Goal: Transaction & Acquisition: Purchase product/service

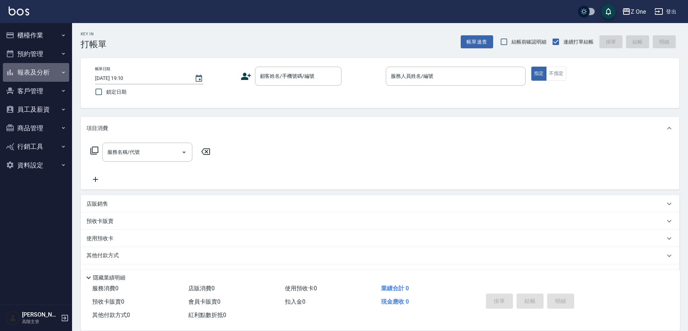
click at [66, 73] on button "報表及分析" at bounding box center [36, 72] width 66 height 19
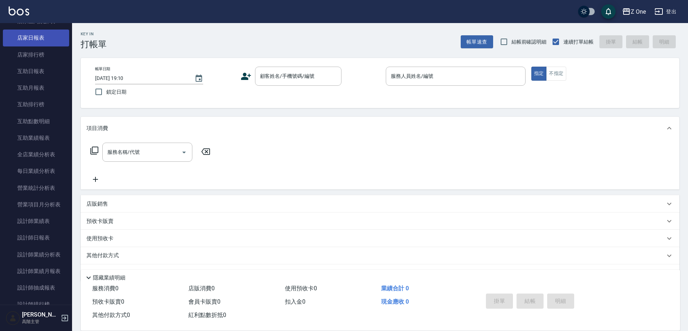
scroll to position [108, 0]
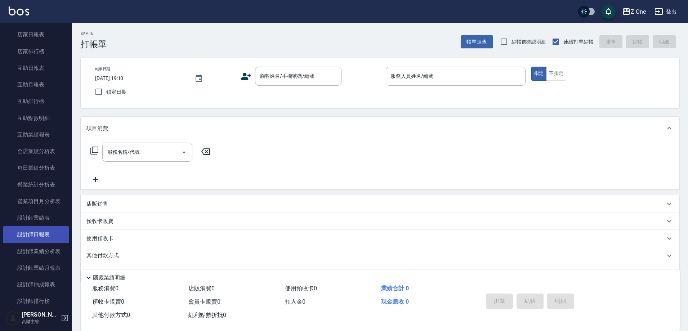
click at [31, 238] on link "設計師日報表" at bounding box center [36, 234] width 66 height 17
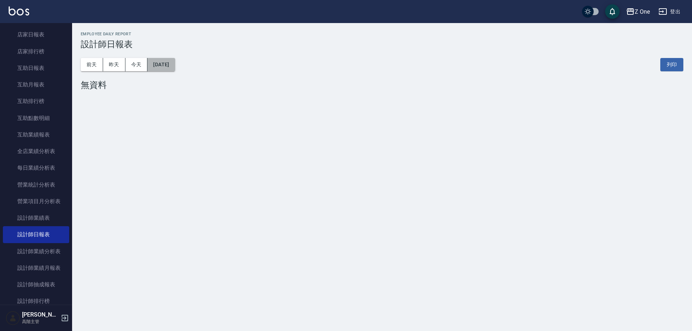
click at [156, 64] on button "[DATE]" at bounding box center [160, 64] width 27 height 13
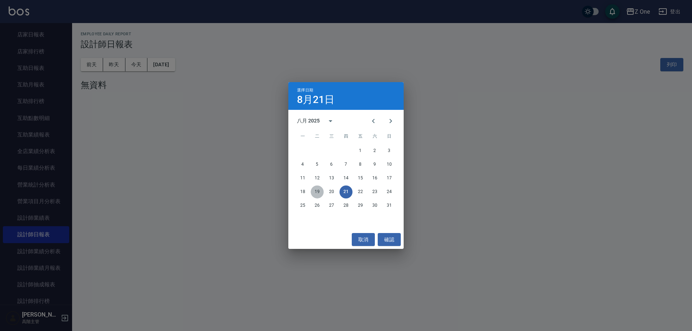
click at [318, 188] on button "19" at bounding box center [316, 191] width 13 height 13
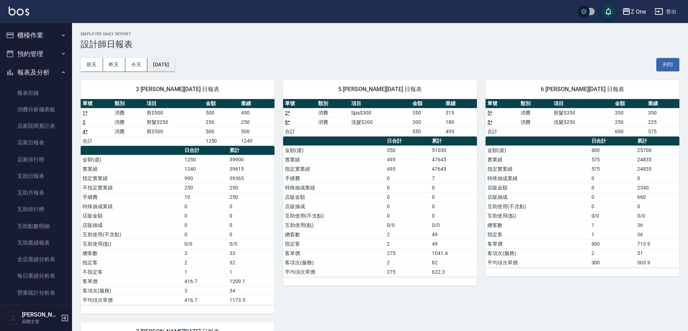
click at [162, 64] on button "[DATE]" at bounding box center [160, 64] width 27 height 13
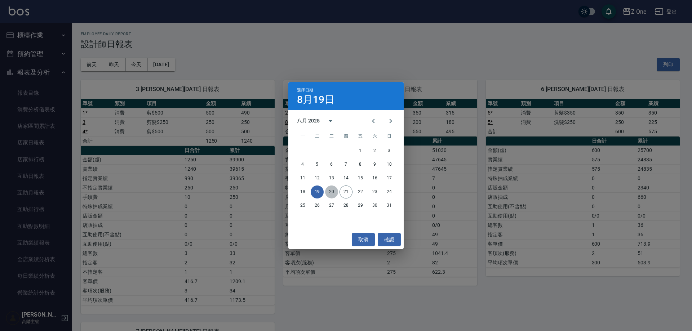
click at [334, 194] on button "20" at bounding box center [331, 191] width 13 height 13
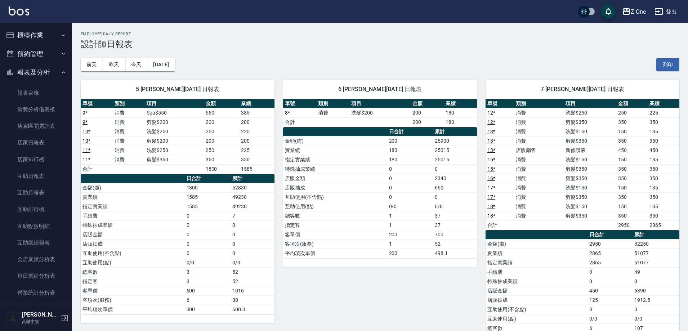
click at [62, 36] on icon "button" at bounding box center [64, 35] width 6 height 6
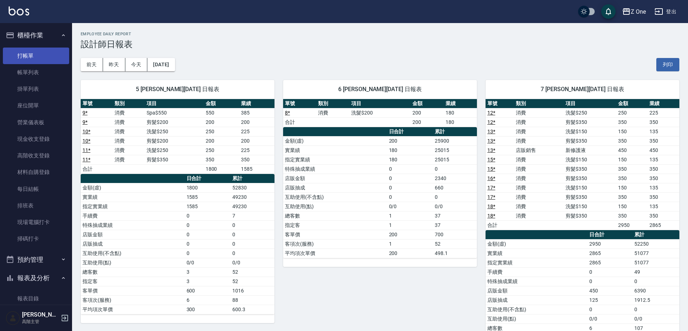
click at [38, 55] on link "打帳單" at bounding box center [36, 56] width 66 height 17
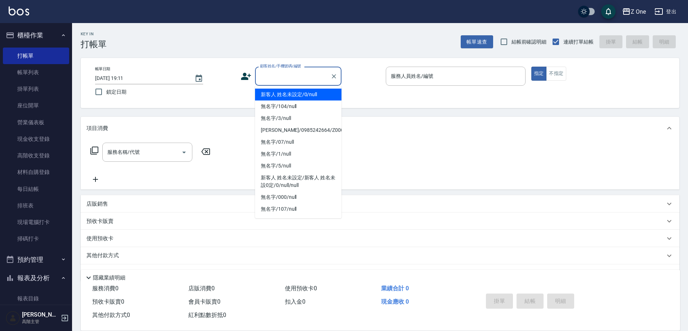
click at [263, 76] on input "顧客姓名/手機號碼/編號" at bounding box center [292, 76] width 69 height 13
click at [270, 99] on li "新客人 姓名未設定/0/null" at bounding box center [298, 95] width 86 height 12
type input "新客人 姓名未設定/0/null"
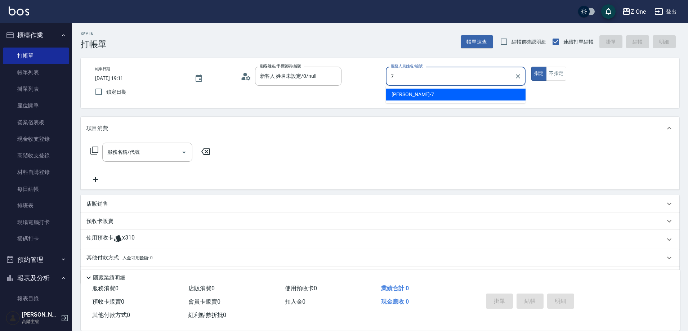
click at [408, 92] on span "[PERSON_NAME]-7" at bounding box center [413, 95] width 43 height 8
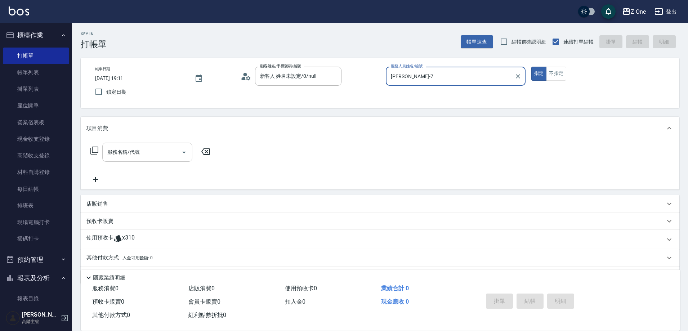
click at [186, 151] on icon "Open" at bounding box center [184, 152] width 9 height 9
type input "[PERSON_NAME]-7"
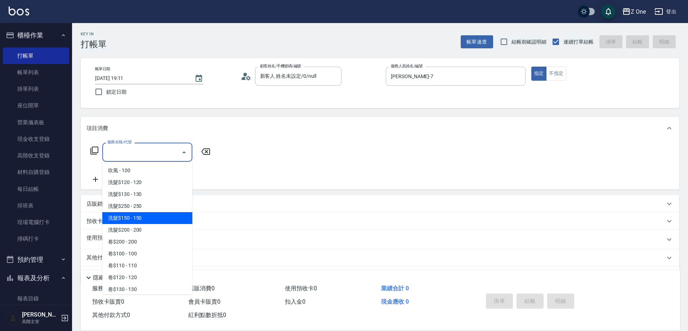
click at [161, 219] on span "洗髮$150 - 150" at bounding box center [147, 218] width 90 height 12
type input "洗髮$150(105)"
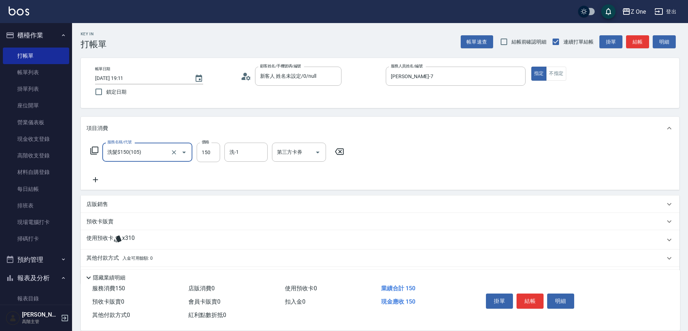
click at [100, 179] on icon at bounding box center [95, 179] width 18 height 9
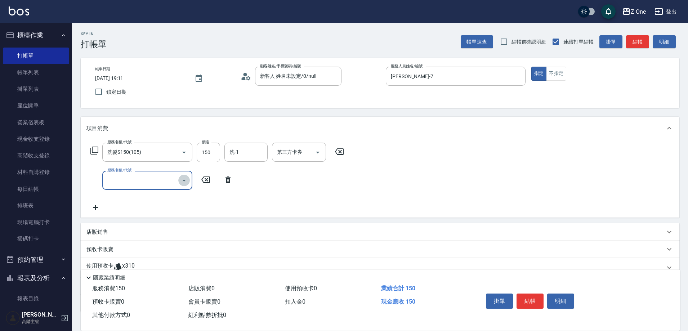
click at [183, 179] on icon "Open" at bounding box center [184, 180] width 9 height 9
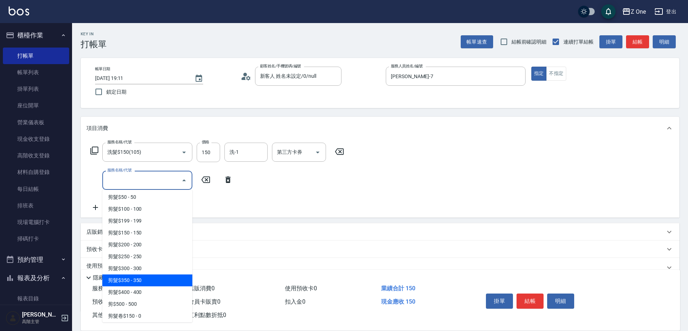
scroll to position [180, 0]
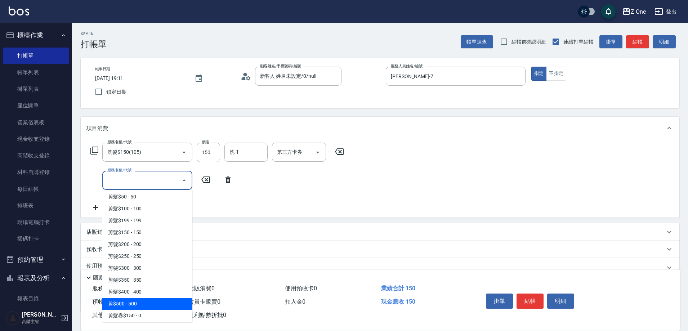
click at [148, 303] on span "剪$500 - 500" at bounding box center [147, 304] width 90 height 12
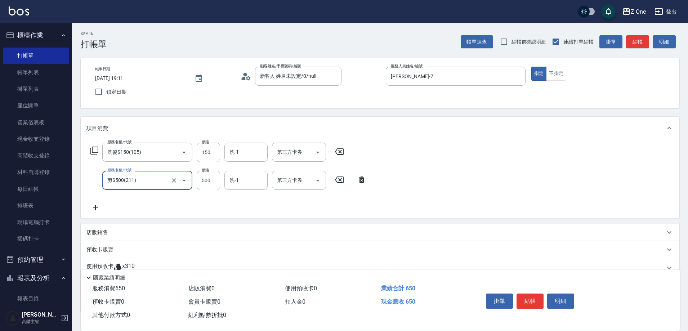
click at [181, 184] on icon "Open" at bounding box center [184, 180] width 9 height 9
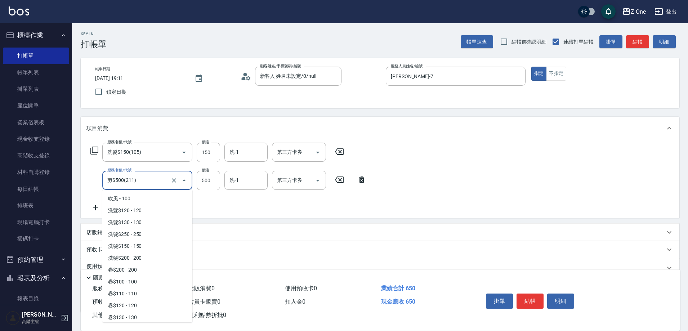
scroll to position [167, 0]
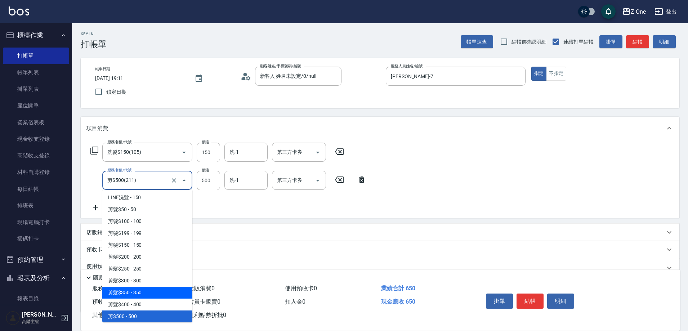
click at [144, 291] on span "剪髮$350 - 350" at bounding box center [147, 293] width 90 height 12
type input "剪髮$350(208)"
type input "350"
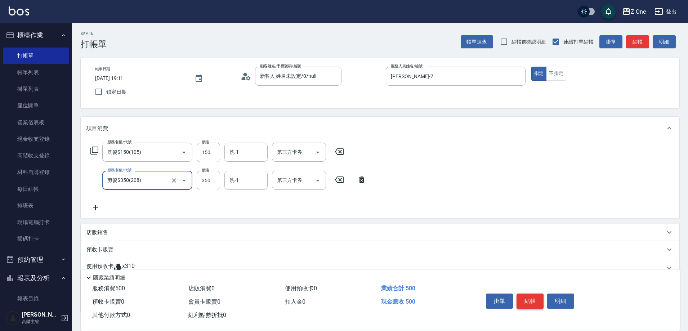
click at [528, 296] on button "結帳" at bounding box center [530, 301] width 27 height 15
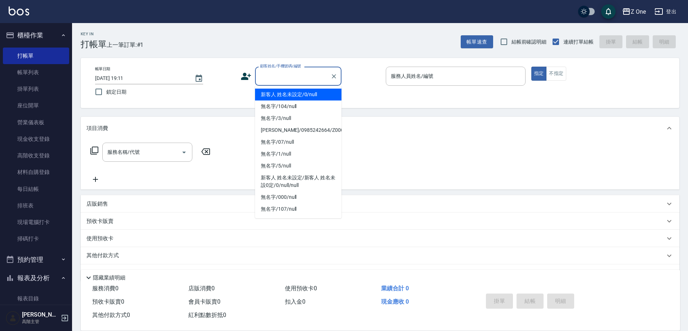
click at [287, 82] on input "顧客姓名/手機號碼/編號" at bounding box center [292, 76] width 69 height 13
click at [286, 91] on li "新客人 姓名未設定/0/null" at bounding box center [298, 95] width 86 height 12
type input "新客人 姓名未設定/0/null"
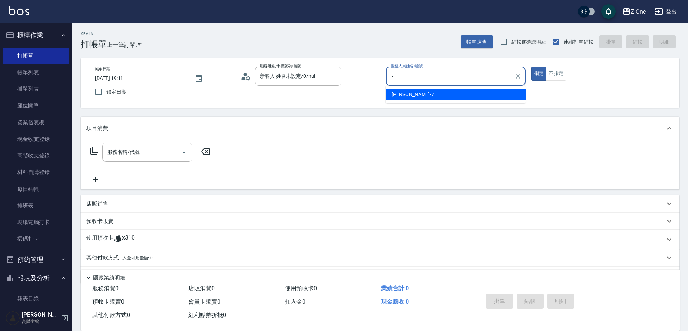
click at [434, 95] on div "[PERSON_NAME]-7" at bounding box center [456, 95] width 140 height 12
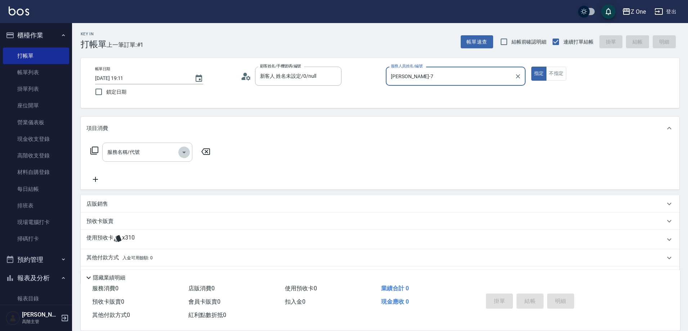
click at [183, 154] on icon "Open" at bounding box center [184, 152] width 9 height 9
type input "[PERSON_NAME]-7"
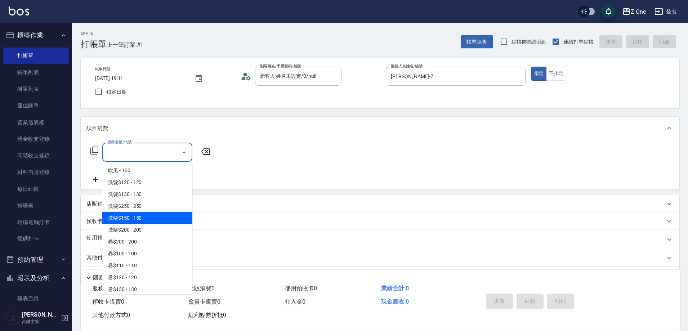
click at [150, 212] on span "洗髮$250 - 250" at bounding box center [147, 206] width 90 height 12
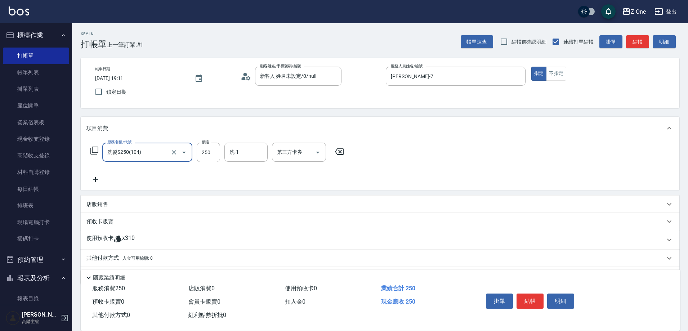
click at [186, 153] on icon "Open" at bounding box center [184, 152] width 9 height 9
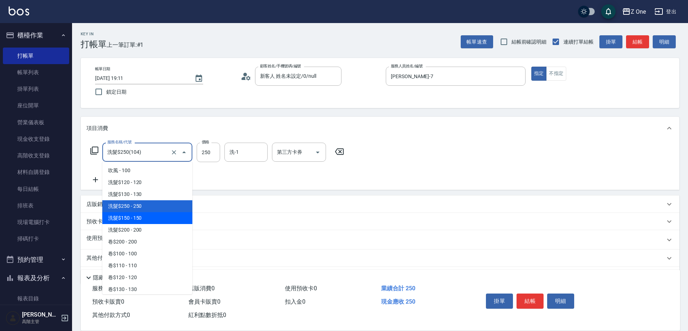
click at [156, 219] on span "洗髮$150 - 150" at bounding box center [147, 218] width 90 height 12
type input "洗髮$150(105)"
type input "150"
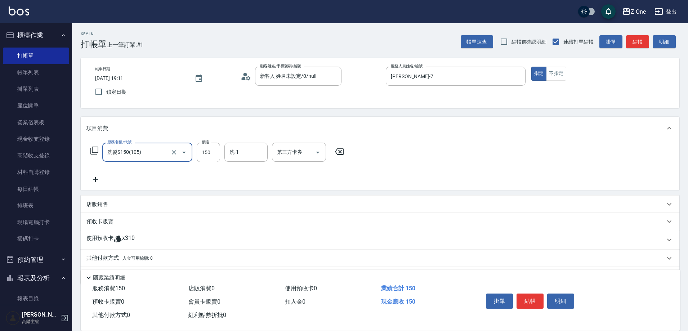
click at [95, 181] on icon at bounding box center [95, 179] width 18 height 9
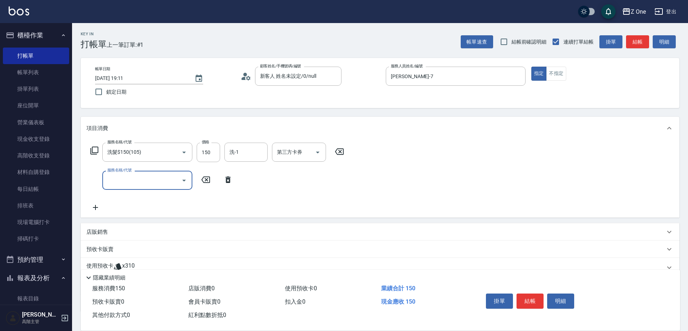
click at [179, 180] on button "Open" at bounding box center [184, 181] width 12 height 12
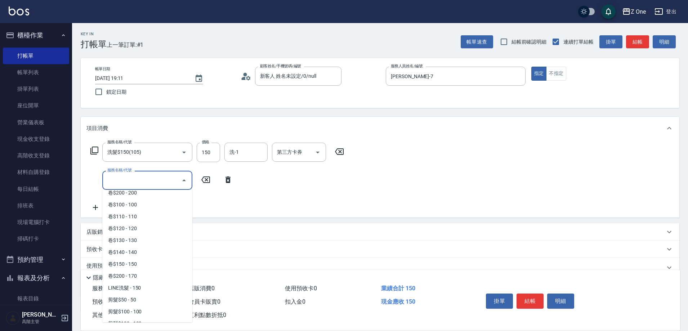
scroll to position [144, 0]
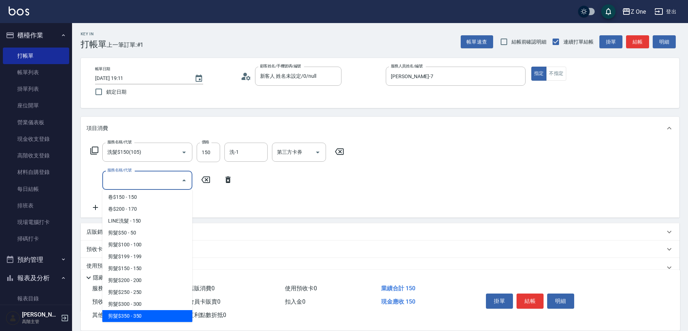
click at [149, 315] on span "剪髮$350 - 350" at bounding box center [147, 316] width 90 height 12
type input "剪髮$350(208)"
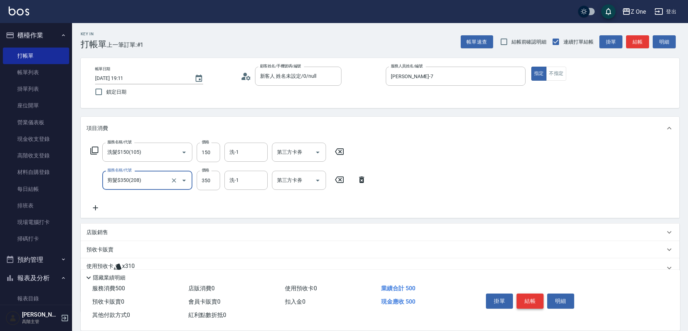
click at [531, 296] on button "結帳" at bounding box center [530, 301] width 27 height 15
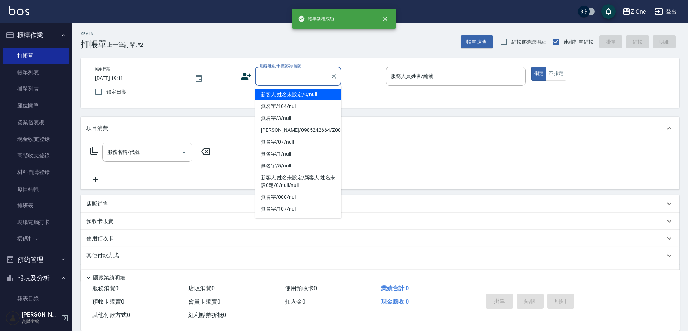
click at [307, 79] on input "顧客姓名/手機號碼/編號" at bounding box center [292, 76] width 69 height 13
click at [302, 92] on li "新客人 姓名未設定/0/null" at bounding box center [298, 95] width 86 height 12
type input "新客人 姓名未設定/0/null"
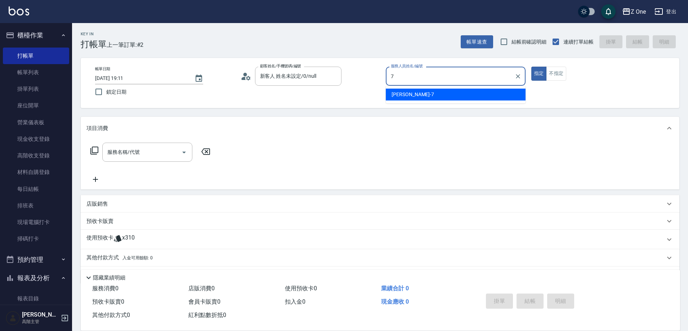
click at [447, 95] on div "[PERSON_NAME]-7" at bounding box center [456, 95] width 140 height 12
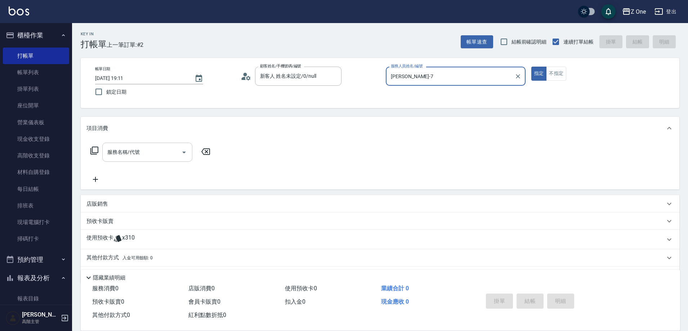
click at [183, 155] on icon "Open" at bounding box center [184, 152] width 9 height 9
type input "[PERSON_NAME]-7"
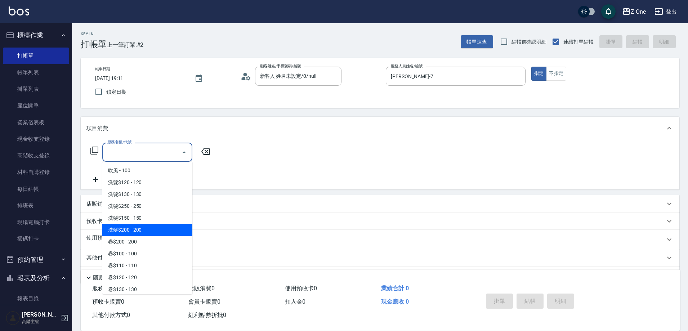
click at [143, 225] on span "洗髮$200 - 200" at bounding box center [147, 230] width 90 height 12
type input "洗髮$200(107)"
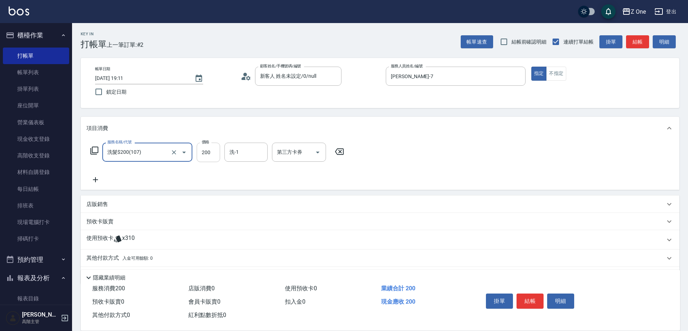
click at [215, 149] on input "200" at bounding box center [208, 152] width 23 height 19
type input "300"
click at [99, 180] on icon at bounding box center [95, 179] width 18 height 9
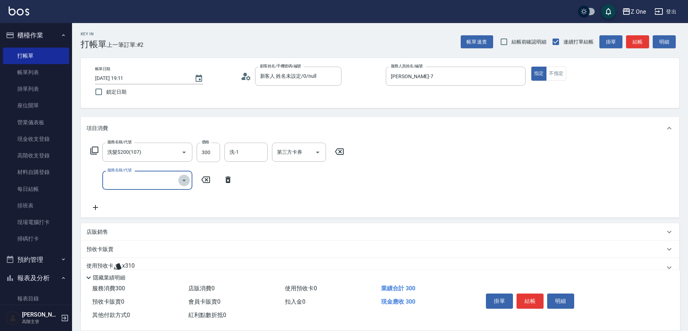
click at [184, 179] on icon "Open" at bounding box center [184, 180] width 9 height 9
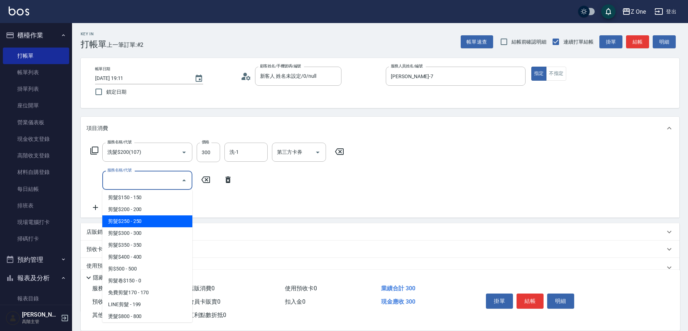
scroll to position [216, 0]
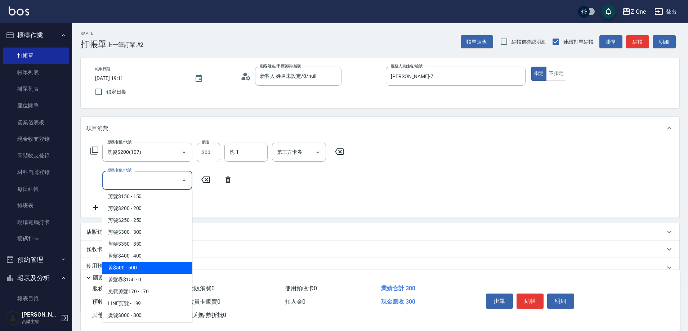
click at [147, 263] on span "剪$500 - 500" at bounding box center [147, 268] width 90 height 12
type input "剪$500(211)"
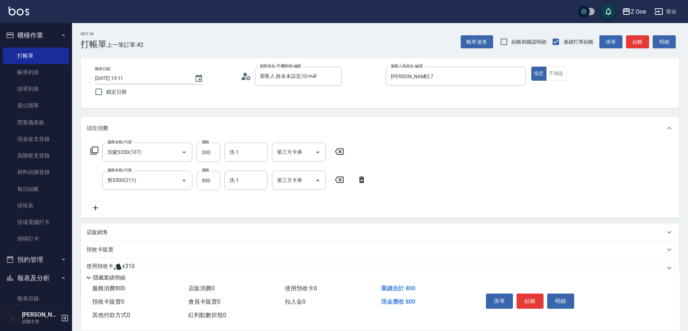
click at [212, 168] on div "服務名稱/代號 洗髮$200(107) 服務名稱/代號 價格 300 價格 洗-1 洗-1 第三方卡券 第三方卡券 服務名稱/代號 剪$500(211) 服務…" at bounding box center [228, 178] width 284 height 70
click at [211, 175] on input "500" at bounding box center [208, 180] width 23 height 19
type input "700"
click at [535, 295] on button "結帳" at bounding box center [530, 301] width 27 height 15
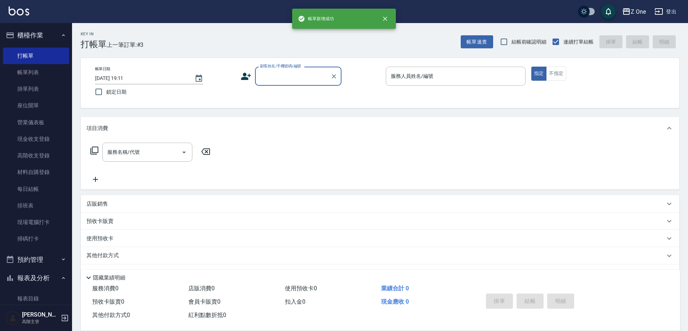
click at [276, 72] on input "顧客姓名/手機號碼/編號" at bounding box center [292, 76] width 69 height 13
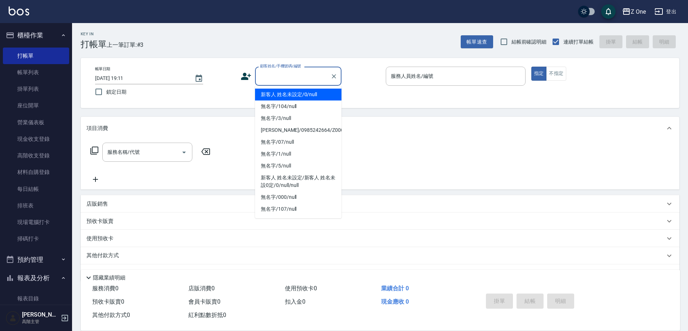
click at [283, 99] on li "新客人 姓名未設定/0/null" at bounding box center [298, 95] width 86 height 12
type input "新客人 姓名未設定/0/null"
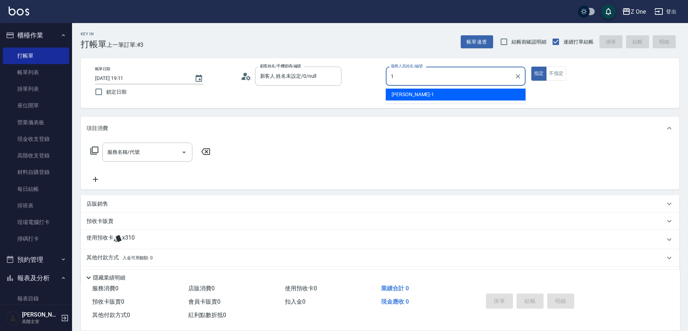
click at [417, 93] on div "[PERSON_NAME]-1" at bounding box center [456, 95] width 140 height 12
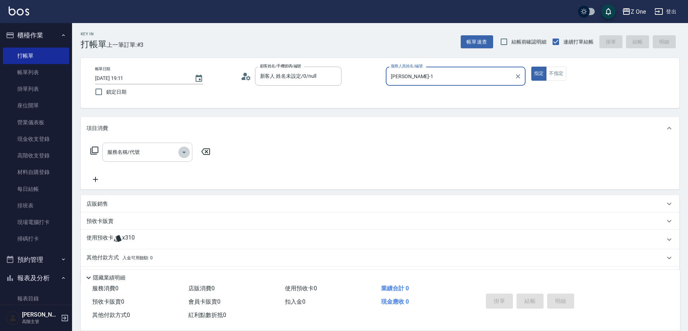
click at [185, 151] on icon "Open" at bounding box center [184, 152] width 9 height 9
type input "[PERSON_NAME]-1"
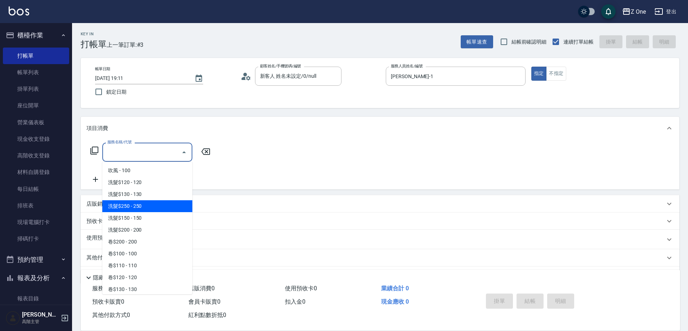
click at [161, 204] on span "洗髮$250 - 250" at bounding box center [147, 206] width 90 height 12
type input "洗髮$250(104)"
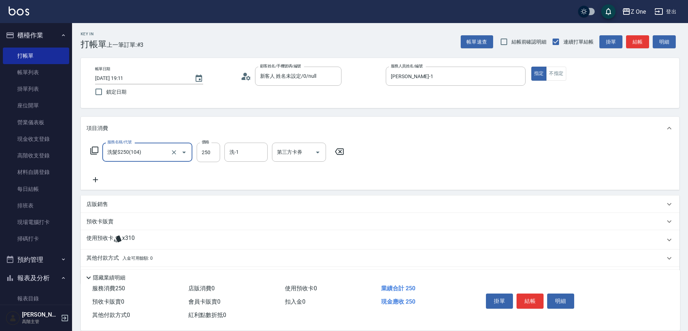
click at [93, 178] on icon at bounding box center [95, 179] width 18 height 9
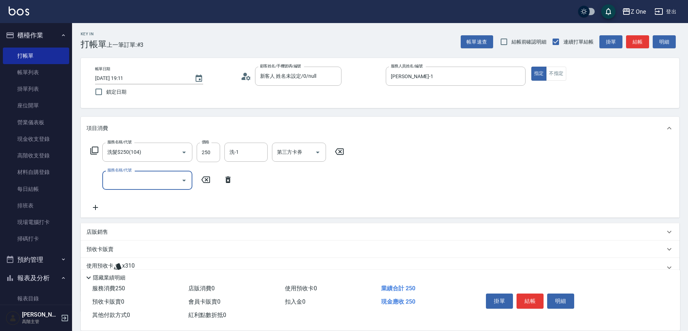
click at [185, 182] on icon "Open" at bounding box center [184, 180] width 9 height 9
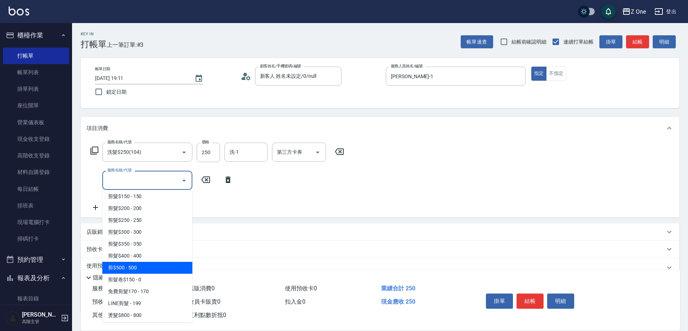
click at [158, 265] on span "剪$500 - 500" at bounding box center [147, 268] width 90 height 12
type input "剪$500(211)"
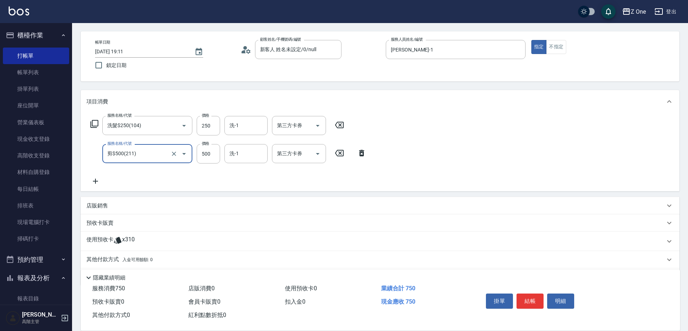
scroll to position [50, 0]
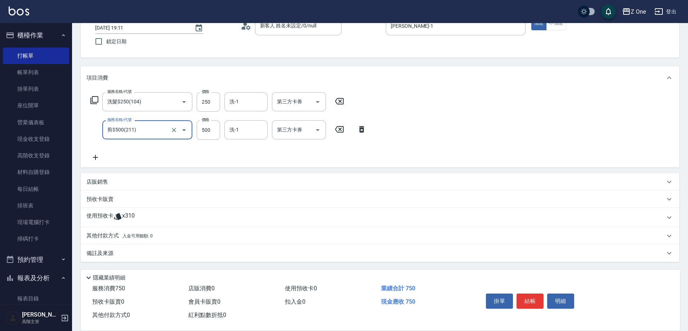
click at [125, 238] on span "入金可用餘額: 0" at bounding box center [137, 235] width 31 height 5
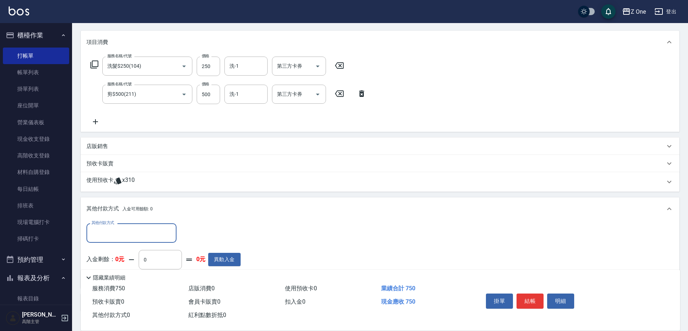
scroll to position [86, 0]
click at [125, 233] on input "其他付款方式" at bounding box center [132, 232] width 84 height 13
click at [97, 278] on span "信用卡" at bounding box center [131, 275] width 90 height 12
type input "信用卡"
type input "750"
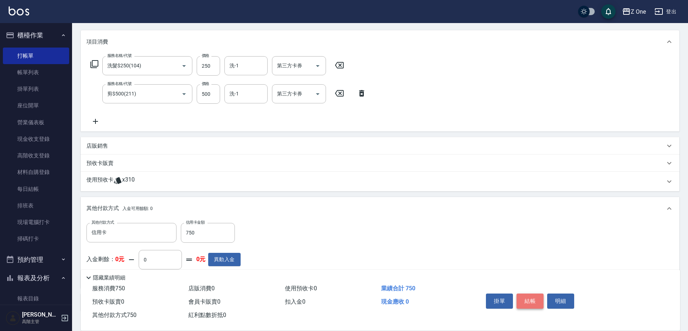
click at [531, 297] on button "結帳" at bounding box center [530, 301] width 27 height 15
type input "[DATE] 19:12"
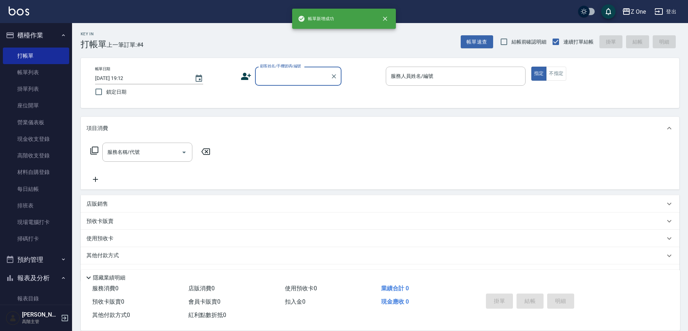
click at [283, 69] on label "顧客姓名/手機號碼/編號" at bounding box center [280, 65] width 41 height 5
click at [283, 70] on input "顧客姓名/手機號碼/編號" at bounding box center [292, 76] width 69 height 13
click at [292, 77] on input "顧客姓名/手機號碼/編號" at bounding box center [292, 76] width 69 height 13
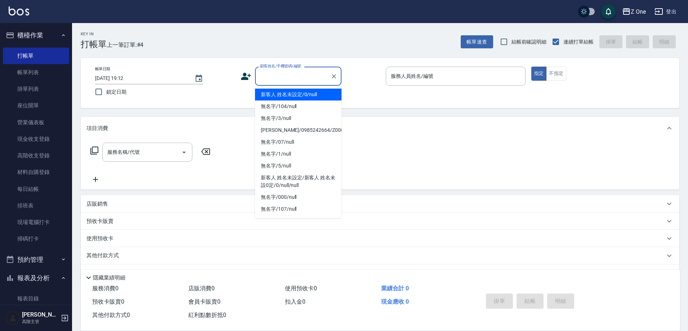
click at [289, 93] on li "新客人 姓名未設定/0/null" at bounding box center [298, 95] width 86 height 12
type input "新客人 姓名未設定/0/null"
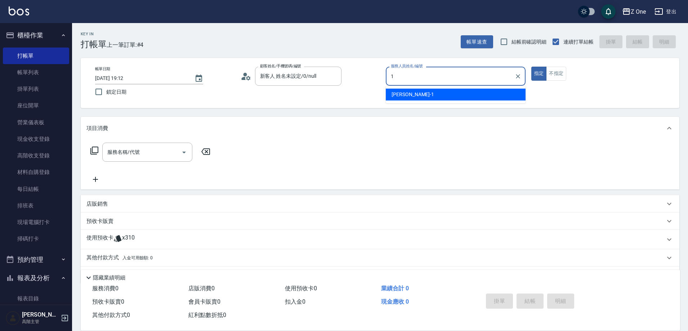
click at [469, 93] on div "[PERSON_NAME]-1" at bounding box center [456, 95] width 140 height 12
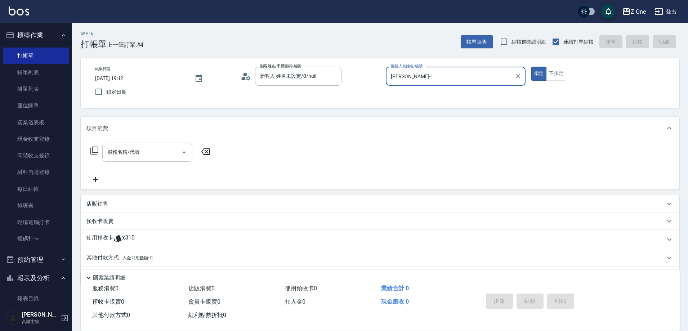
click at [179, 152] on button "Open" at bounding box center [184, 153] width 12 height 12
type input "[PERSON_NAME]-1"
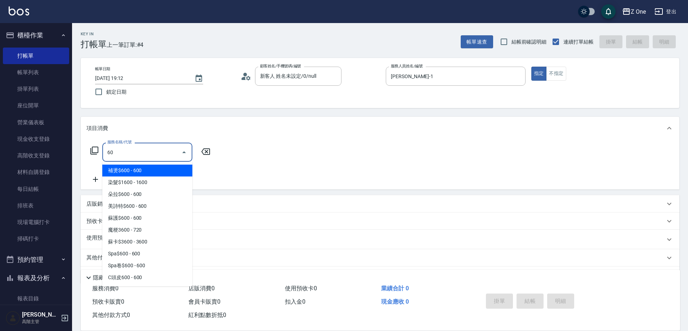
type input "6"
type input "5"
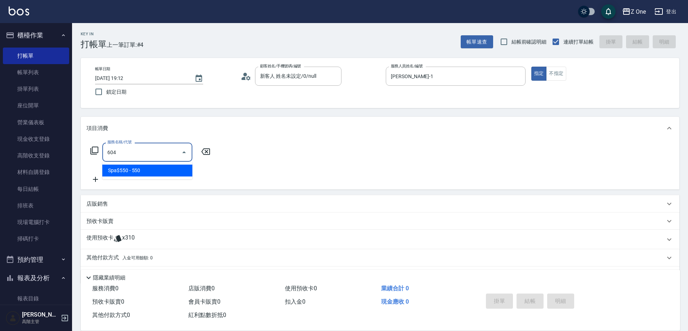
click at [171, 174] on span "Spa$550 - 550" at bounding box center [147, 171] width 90 height 12
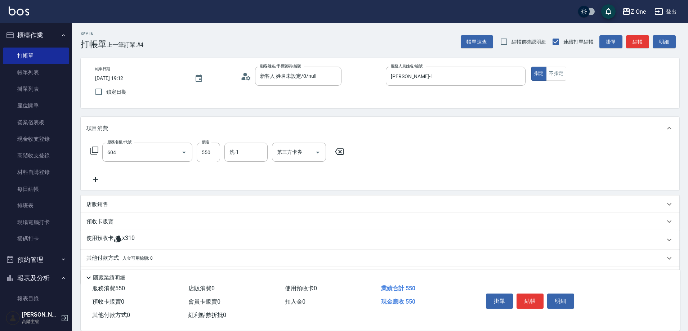
type input "Spa$550(604)"
click at [97, 177] on icon at bounding box center [95, 179] width 18 height 9
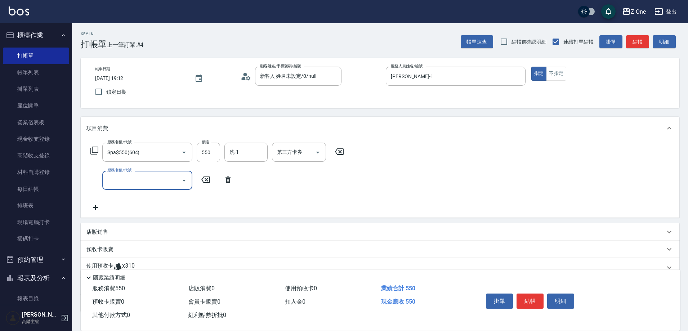
click at [185, 181] on icon "Open" at bounding box center [184, 180] width 9 height 9
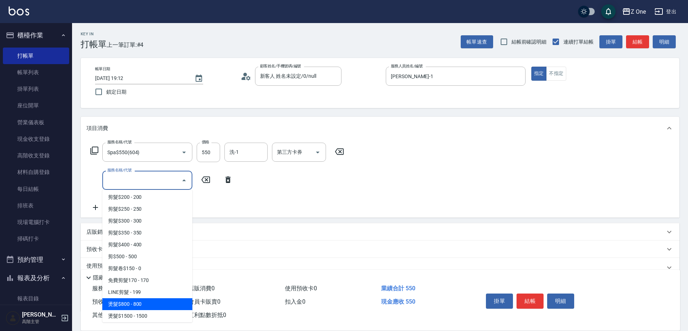
scroll to position [252, 0]
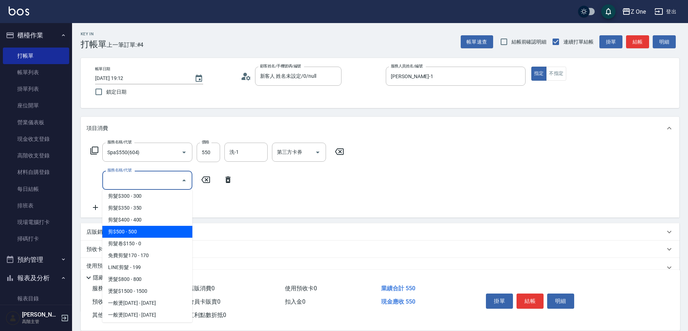
click at [152, 231] on span "剪$500 - 500" at bounding box center [147, 232] width 90 height 12
type input "剪$500(211)"
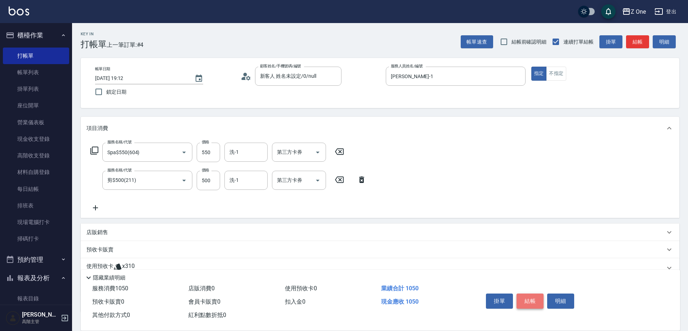
click at [540, 298] on button "結帳" at bounding box center [530, 301] width 27 height 15
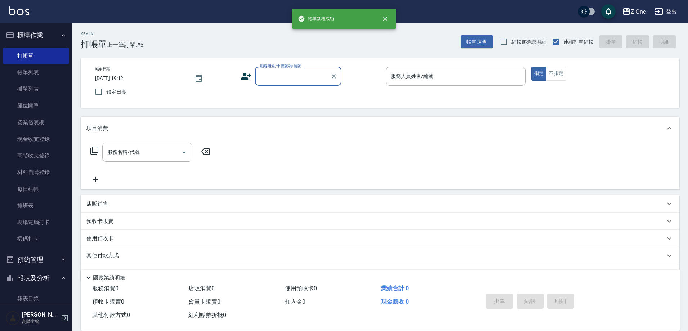
click at [291, 78] on input "顧客姓名/手機號碼/編號" at bounding box center [292, 76] width 69 height 13
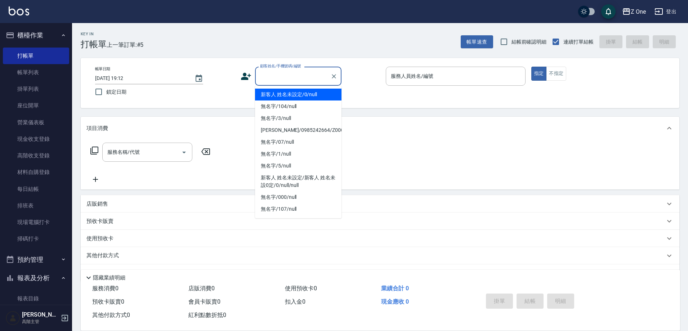
click at [291, 98] on li "新客人 姓名未設定/0/null" at bounding box center [298, 95] width 86 height 12
type input "新客人 姓名未設定/0/null"
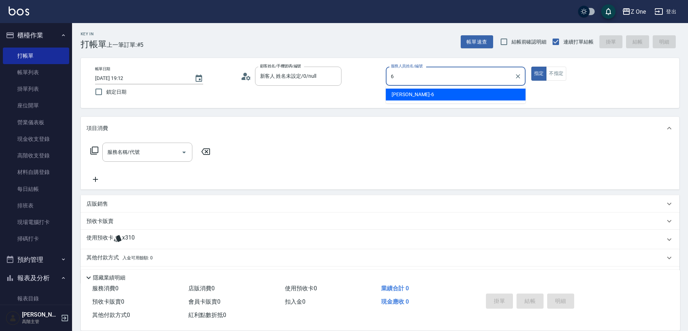
click at [399, 90] on div "[PERSON_NAME]-6" at bounding box center [456, 95] width 140 height 12
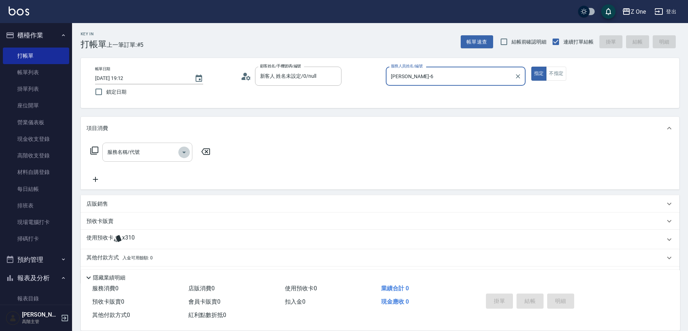
click at [183, 152] on icon "Open" at bounding box center [184, 153] width 4 height 2
type input "[PERSON_NAME]-6"
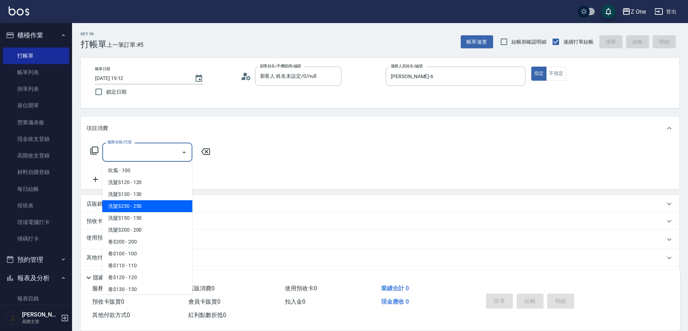
click at [162, 205] on span "洗髮$250 - 250" at bounding box center [147, 206] width 90 height 12
type input "洗髮$250(104)"
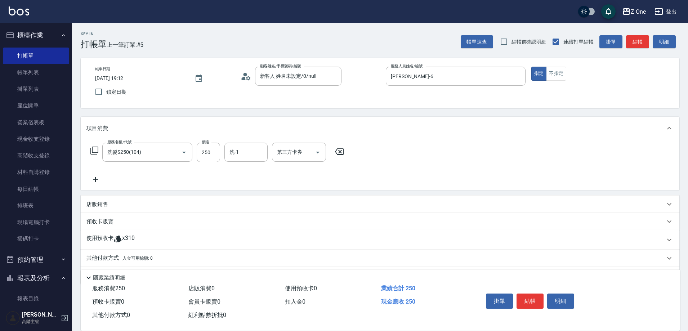
click at [93, 177] on icon at bounding box center [95, 179] width 18 height 9
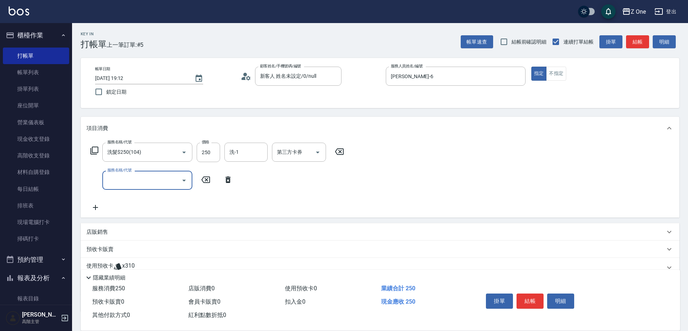
click at [188, 183] on button "Open" at bounding box center [184, 181] width 12 height 12
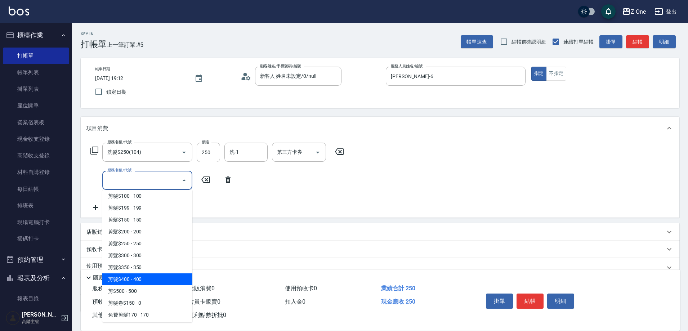
scroll to position [180, 0]
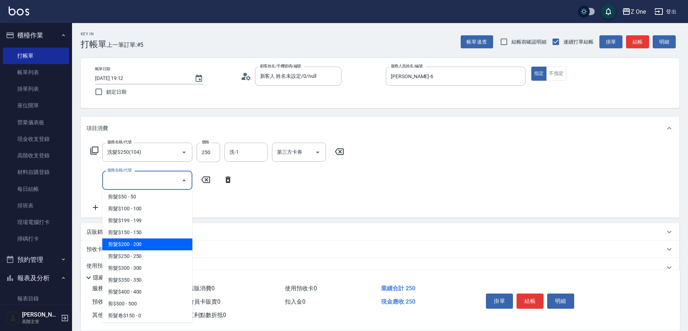
click at [155, 248] on span "剪髮$200 - 200" at bounding box center [147, 244] width 90 height 12
type input "剪髮$200(205)"
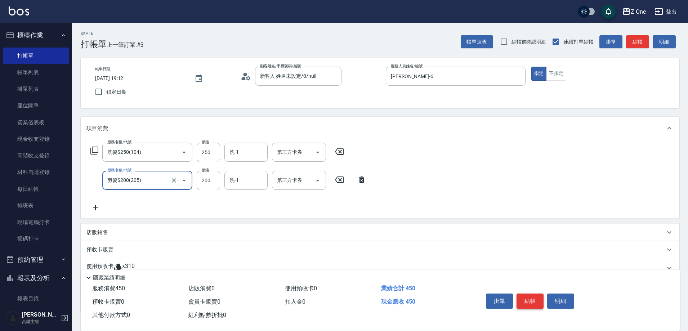
click at [539, 295] on button "結帳" at bounding box center [530, 301] width 27 height 15
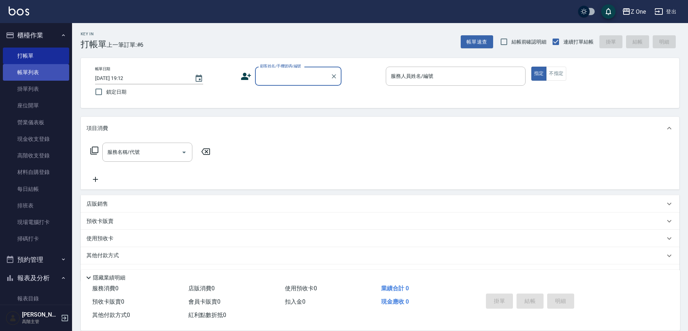
click at [34, 74] on link "帳單列表" at bounding box center [36, 72] width 66 height 17
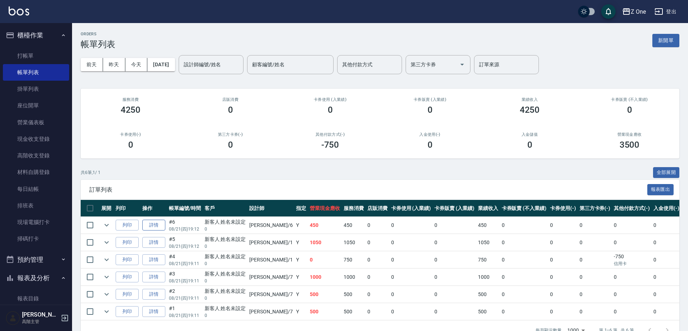
click at [161, 227] on link "詳情" at bounding box center [153, 225] width 23 height 11
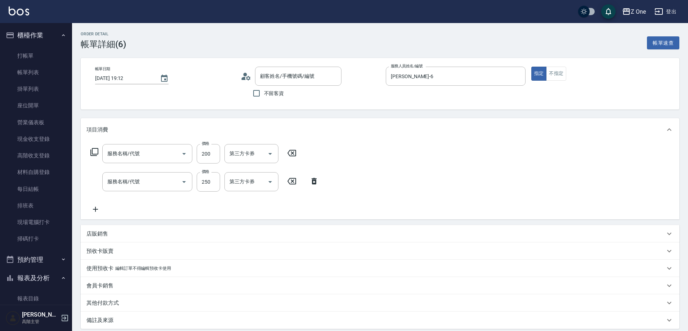
type input "[DATE] 19:12"
type input "[PERSON_NAME]-6"
type input "新客人 姓名未設定/0/null"
type input "剪髮$200(205)"
click at [187, 186] on icon "Open" at bounding box center [184, 182] width 9 height 9
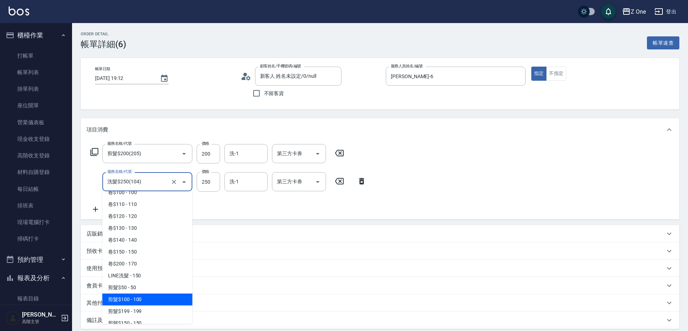
scroll to position [144, 0]
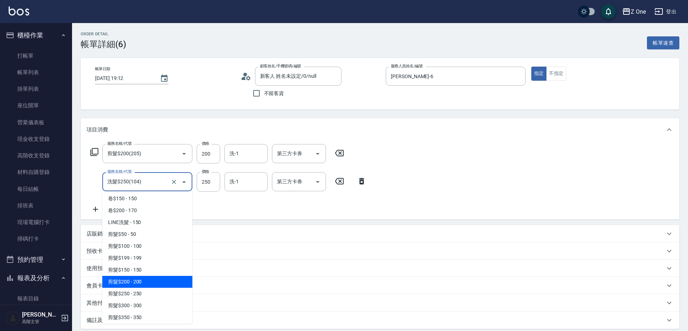
click at [144, 283] on span "剪髮$200 - 200" at bounding box center [147, 282] width 90 height 12
type input "剪髮$200(205)"
type input "200"
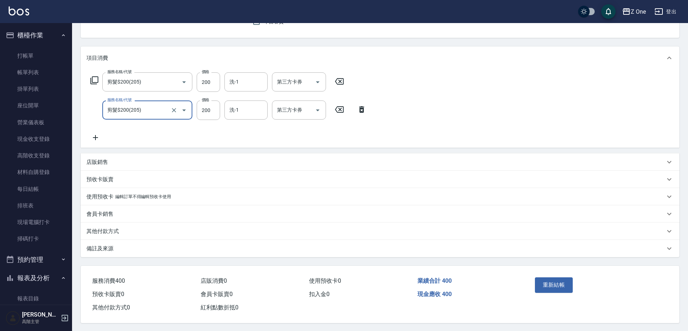
scroll to position [72, 0]
click at [555, 283] on button "重新結帳" at bounding box center [554, 284] width 38 height 15
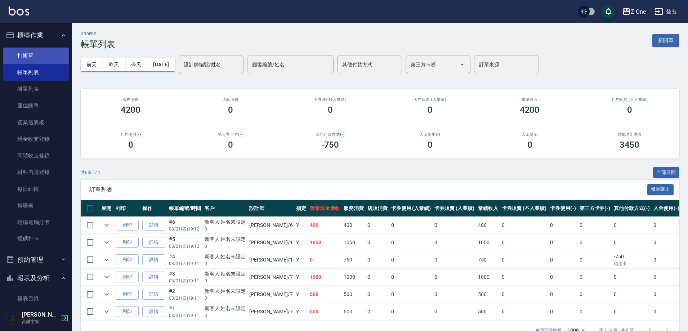
click at [41, 55] on link "打帳單" at bounding box center [36, 56] width 66 height 17
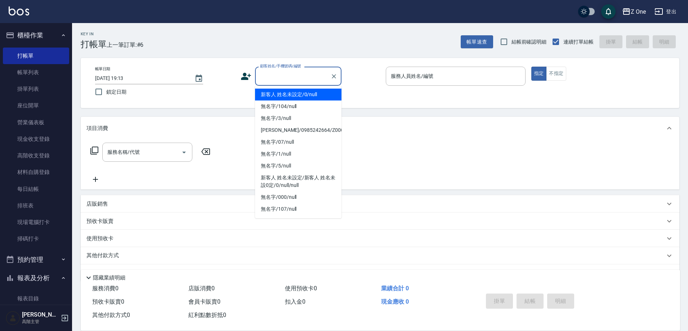
click at [269, 80] on input "顧客姓名/手機號碼/編號" at bounding box center [292, 76] width 69 height 13
click at [274, 94] on li "新客人 姓名未設定/0/null" at bounding box center [298, 95] width 86 height 12
type input "新客人 姓名未設定/0/null"
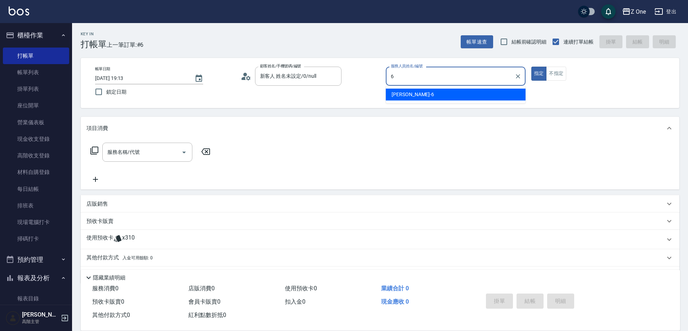
click at [443, 93] on div "[PERSON_NAME]-6" at bounding box center [456, 95] width 140 height 12
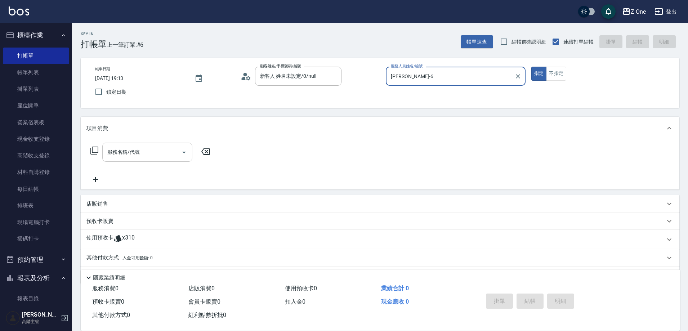
click at [185, 149] on icon "Open" at bounding box center [184, 152] width 9 height 9
type input "[PERSON_NAME]-6"
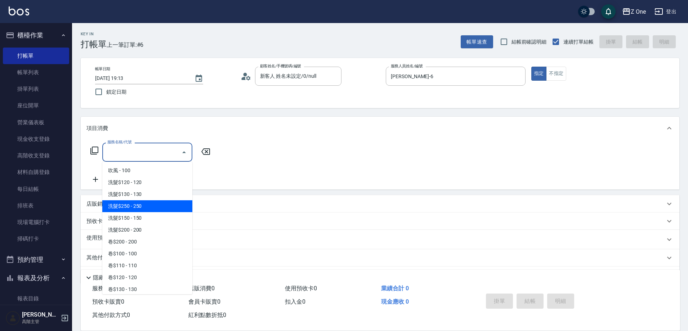
click at [154, 212] on span "洗髮$250 - 250" at bounding box center [147, 206] width 90 height 12
type input "洗髮$250(104)"
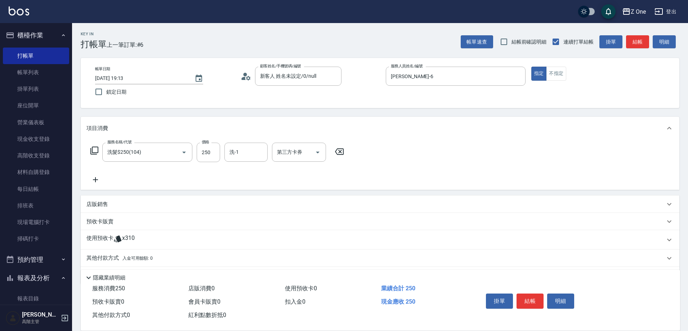
click at [92, 179] on icon at bounding box center [95, 179] width 18 height 9
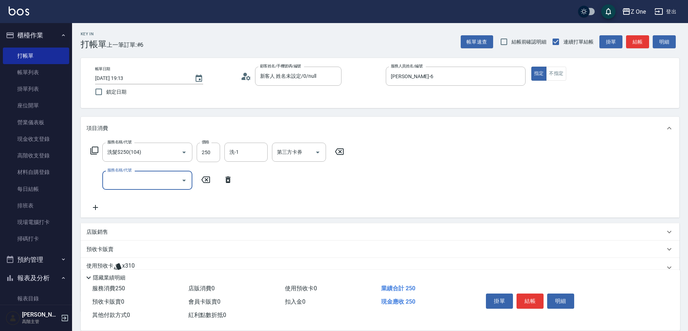
click at [185, 181] on icon "Open" at bounding box center [184, 180] width 9 height 9
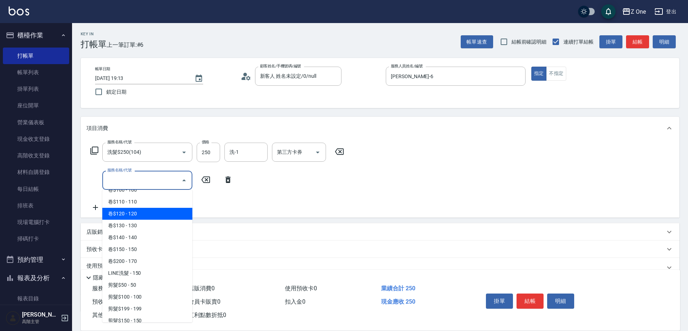
scroll to position [216, 0]
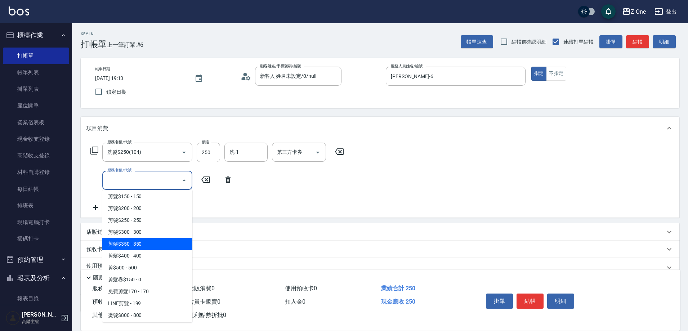
click at [156, 246] on span "剪髮$350 - 350" at bounding box center [147, 244] width 90 height 12
type input "剪髮$350(208)"
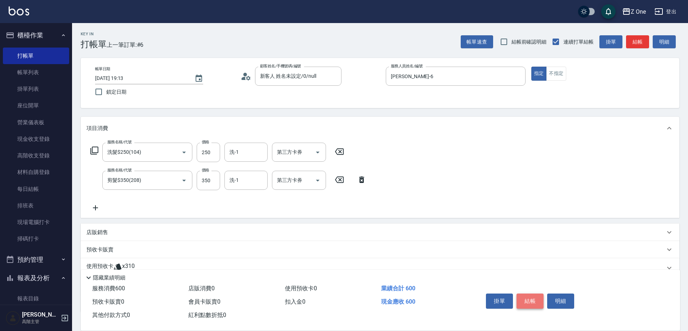
click at [527, 295] on button "結帳" at bounding box center [530, 301] width 27 height 15
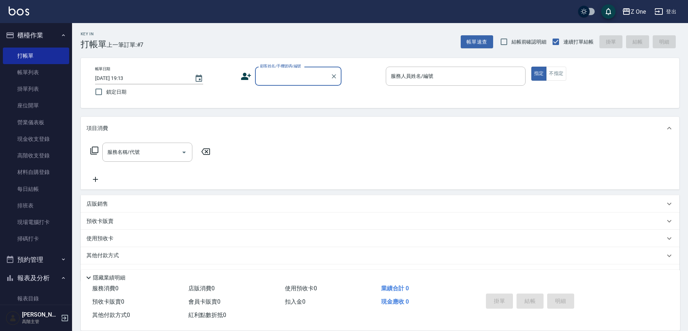
drag, startPoint x: 274, startPoint y: 73, endPoint x: 278, endPoint y: 83, distance: 10.2
click at [274, 74] on input "顧客姓名/手機號碼/編號" at bounding box center [292, 76] width 69 height 13
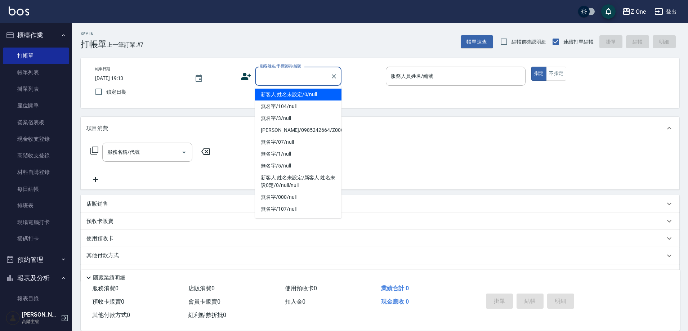
click at [281, 99] on li "新客人 姓名未設定/0/null" at bounding box center [298, 95] width 86 height 12
type input "新客人 姓名未設定/0/null"
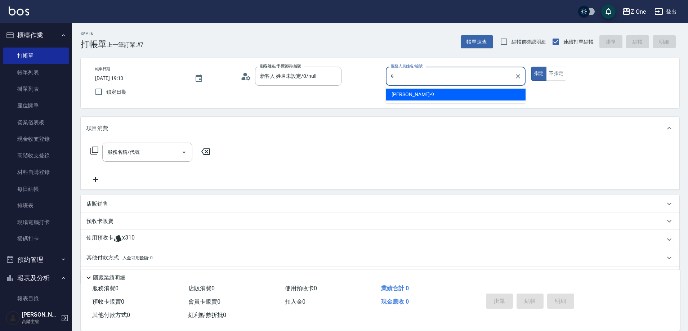
click at [399, 93] on span "[PERSON_NAME]-9" at bounding box center [413, 95] width 43 height 8
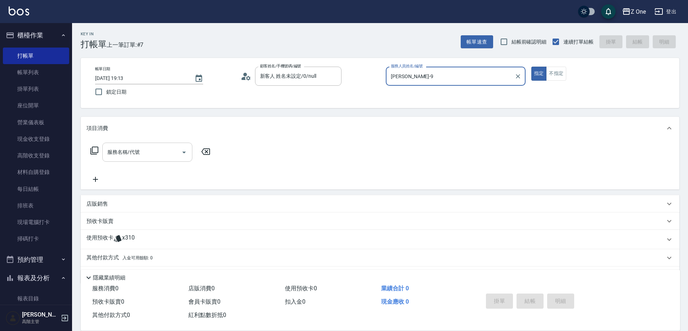
click at [182, 153] on icon "Open" at bounding box center [184, 152] width 9 height 9
type input "[PERSON_NAME]-9"
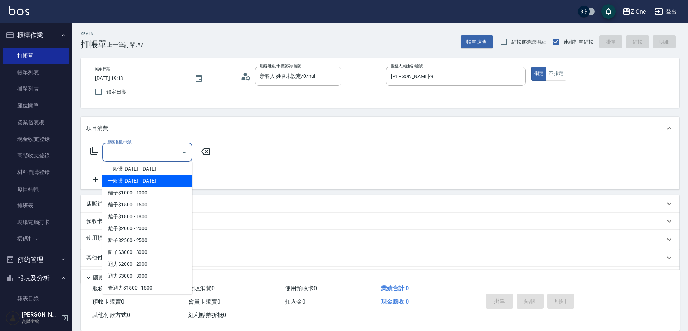
scroll to position [360, 0]
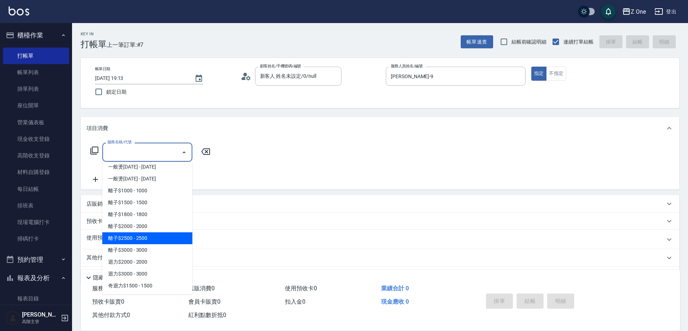
click at [151, 239] on span "離子$2500 - 2500" at bounding box center [147, 238] width 90 height 12
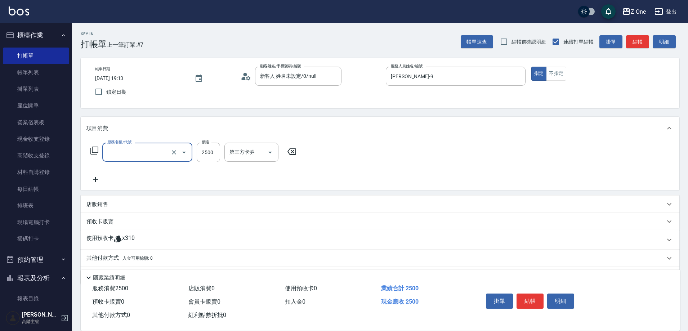
type input "離子$2500(315)"
click at [93, 178] on icon at bounding box center [95, 179] width 18 height 9
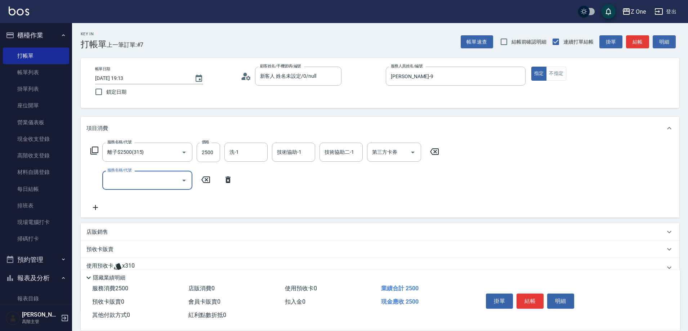
click at [123, 178] on input "服務名稱/代號" at bounding box center [142, 180] width 73 height 13
click at [175, 201] on span "黑耀光5400 - 1080" at bounding box center [147, 199] width 90 height 12
type input "黑耀光5400(565)"
click at [219, 183] on input "1080" at bounding box center [208, 180] width 23 height 19
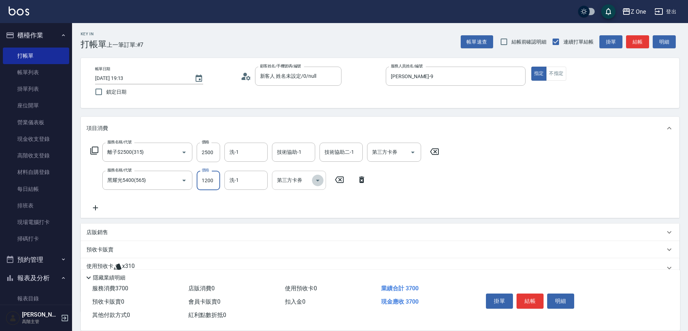
click at [319, 179] on icon "Open" at bounding box center [317, 180] width 9 height 9
type input "1200"
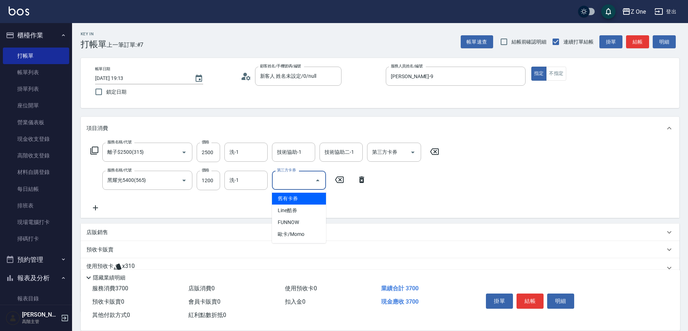
click at [300, 198] on span "舊有卡券" at bounding box center [299, 199] width 54 height 12
type input "舊有卡券"
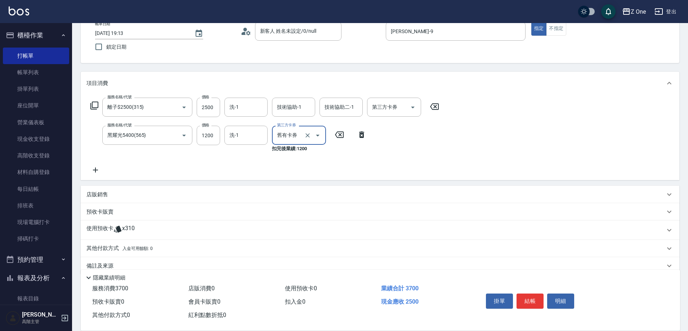
scroll to position [58, 0]
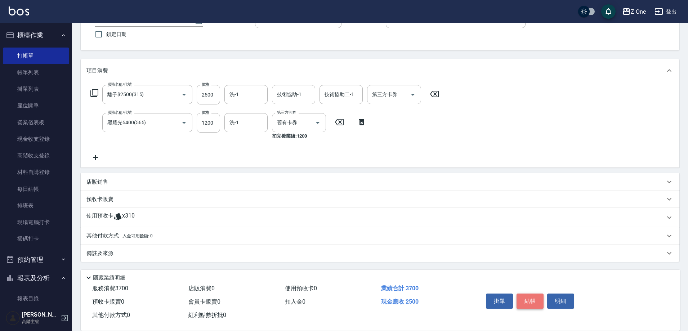
click at [529, 298] on button "結帳" at bounding box center [530, 301] width 27 height 15
type input "[DATE] 19:28"
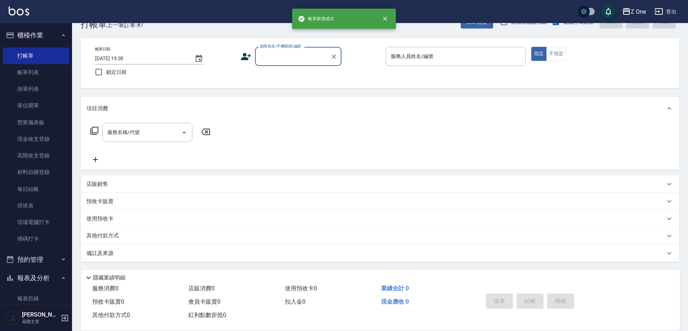
scroll to position [20, 0]
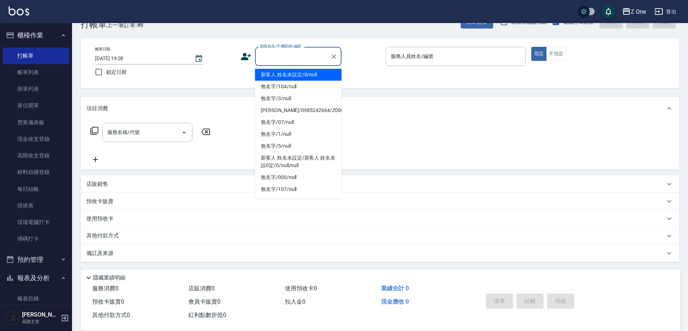
click at [292, 56] on input "顧客姓名/手機號碼/編號" at bounding box center [292, 56] width 69 height 13
click at [292, 72] on li "新客人 姓名未設定/0/null" at bounding box center [298, 75] width 86 height 12
type input "新客人 姓名未設定/0/null"
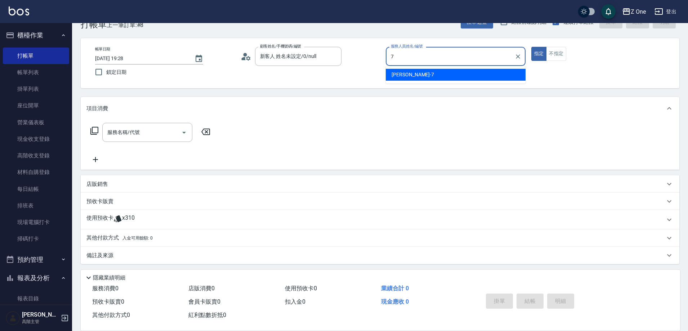
click at [421, 75] on div "[PERSON_NAME]-7" at bounding box center [456, 75] width 140 height 12
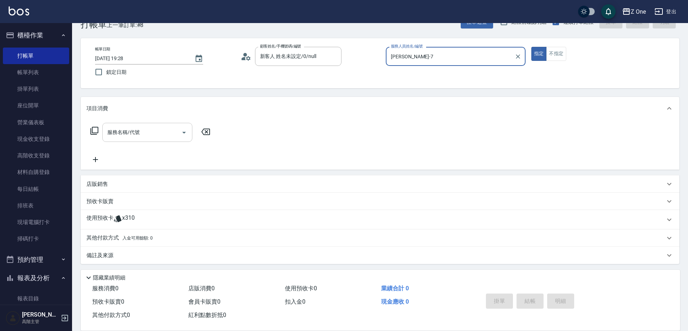
click at [182, 133] on icon "Open" at bounding box center [184, 132] width 9 height 9
type input "[PERSON_NAME]-7"
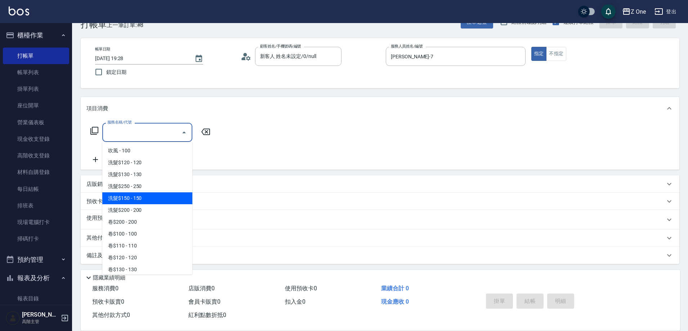
click at [143, 195] on span "洗髮$150 - 150" at bounding box center [147, 198] width 90 height 12
type input "洗髮$150(105)"
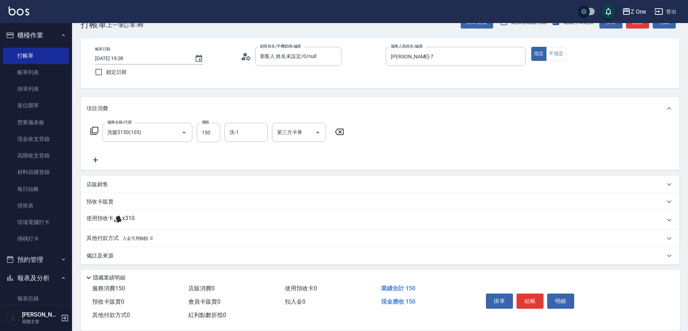
click at [93, 162] on icon at bounding box center [95, 160] width 18 height 9
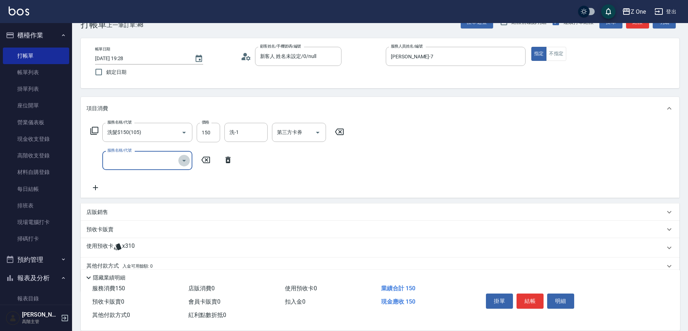
click at [181, 159] on icon "Open" at bounding box center [184, 160] width 9 height 9
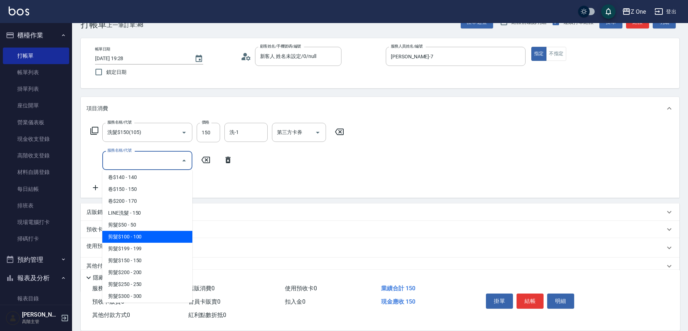
scroll to position [144, 0]
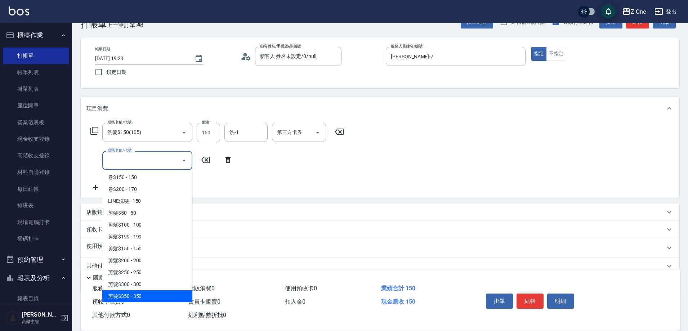
click at [146, 295] on span "剪髮$350 - 350" at bounding box center [147, 296] width 90 height 12
type input "剪髮$350(208)"
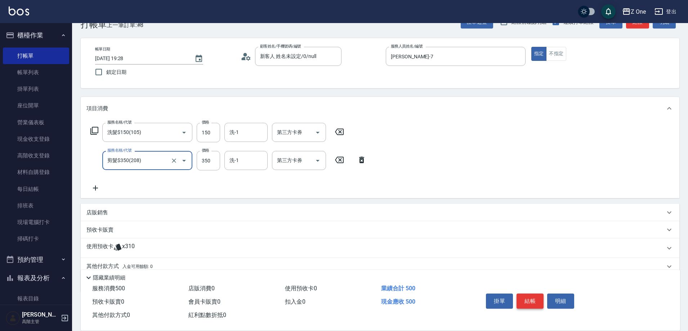
click at [529, 300] on button "結帳" at bounding box center [530, 301] width 27 height 15
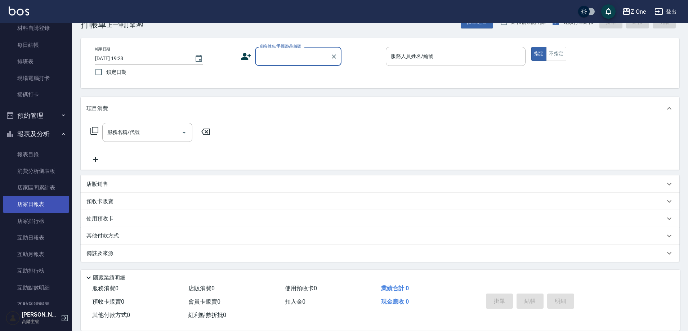
click at [13, 205] on link "店家日報表" at bounding box center [36, 204] width 66 height 17
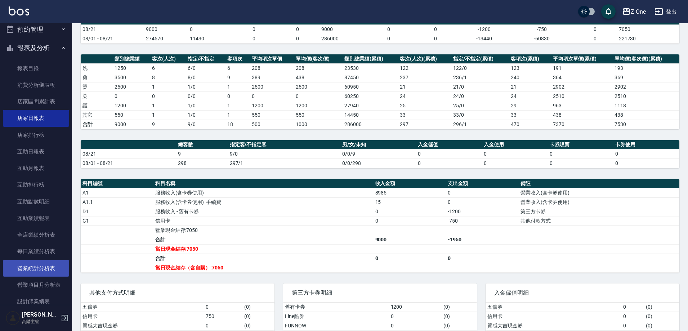
scroll to position [288, 0]
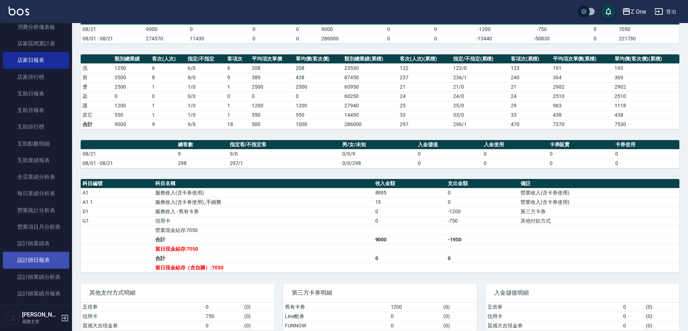
click at [33, 263] on link "設計師日報表" at bounding box center [36, 260] width 66 height 17
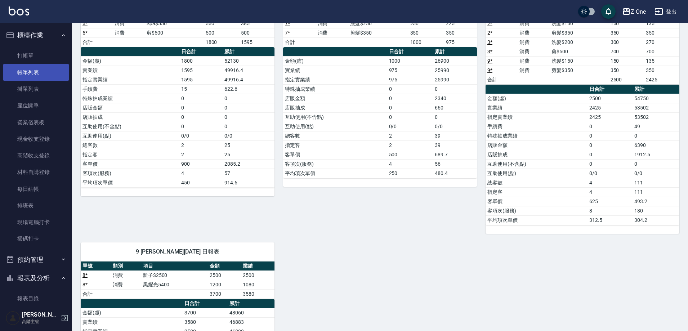
click at [36, 67] on link "帳單列表" at bounding box center [36, 72] width 66 height 17
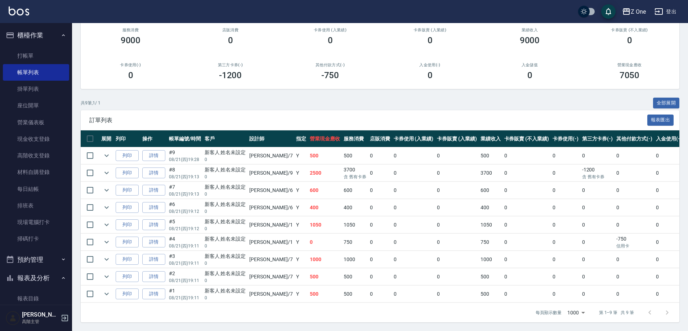
scroll to position [75, 0]
click at [26, 53] on link "打帳單" at bounding box center [36, 56] width 66 height 17
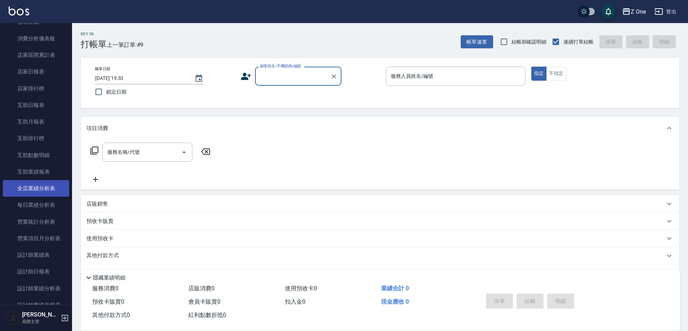
scroll to position [288, 0]
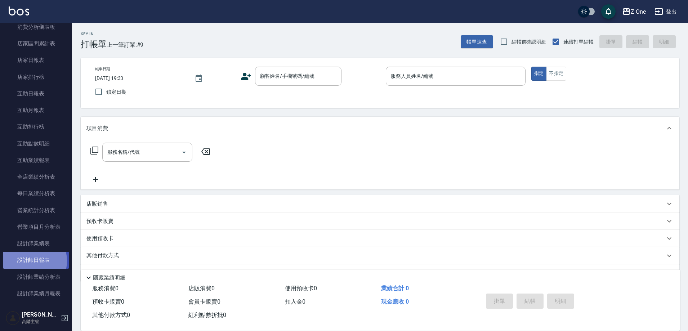
click at [30, 261] on link "設計師日報表" at bounding box center [36, 260] width 66 height 17
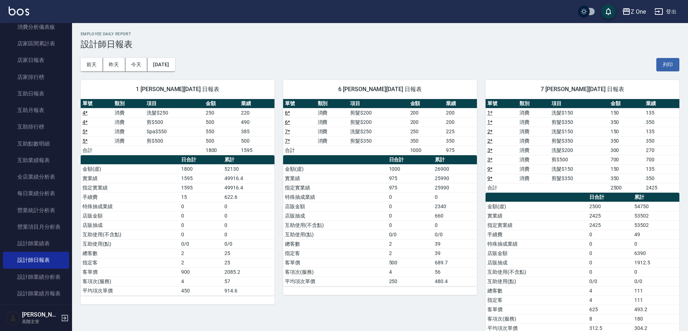
scroll to position [317, 0]
